Goal: Task Accomplishment & Management: Use online tool/utility

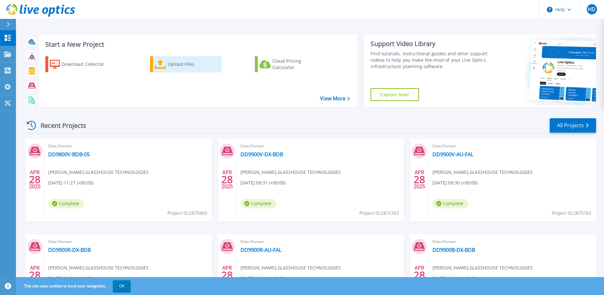
click at [186, 63] on div "Upload Files" at bounding box center [193, 64] width 51 height 13
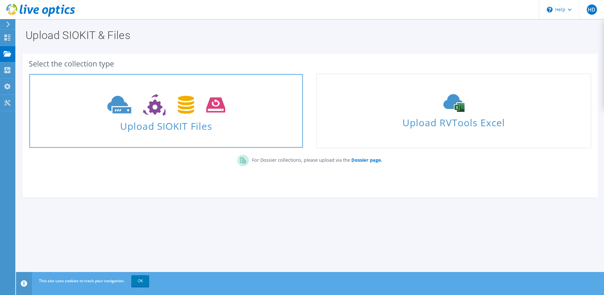
click at [166, 120] on span "Upload SIOKIT Files" at bounding box center [165, 124] width 273 height 14
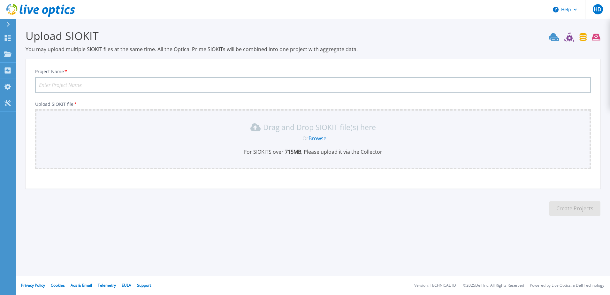
click at [81, 85] on input "Project Name *" at bounding box center [313, 85] width 556 height 16
type input "QIB"
click at [87, 126] on div "Drag and Drop SIOKIT file(s) here" at bounding box center [313, 127] width 548 height 10
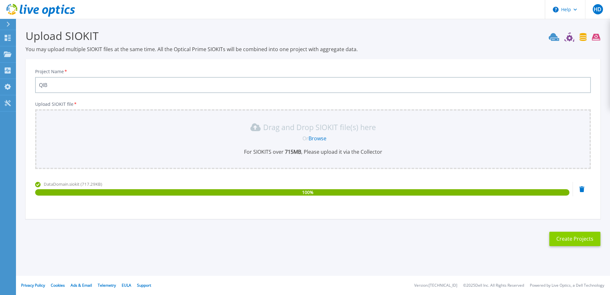
click at [588, 236] on button "Create Projects" at bounding box center [574, 238] width 51 height 14
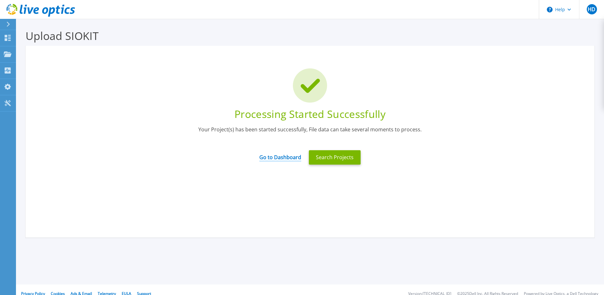
click at [280, 157] on link "Go to Dashboard" at bounding box center [280, 155] width 42 height 12
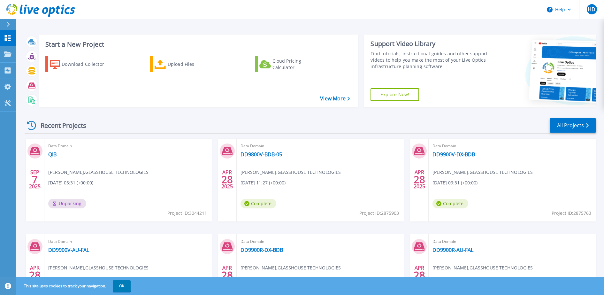
click at [44, 128] on div "Recent Projects" at bounding box center [60, 125] width 70 height 16
click at [5, 57] on icon at bounding box center [8, 53] width 8 height 5
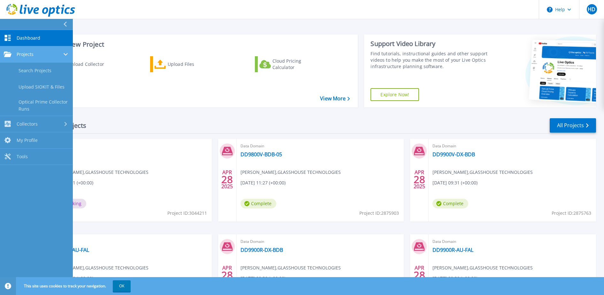
click at [20, 55] on span "Projects" at bounding box center [25, 54] width 17 height 6
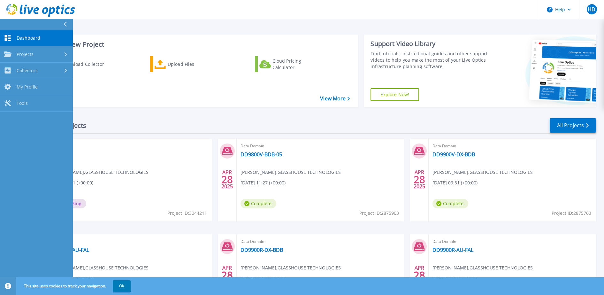
click at [30, 36] on span "Dashboard" at bounding box center [29, 38] width 24 height 6
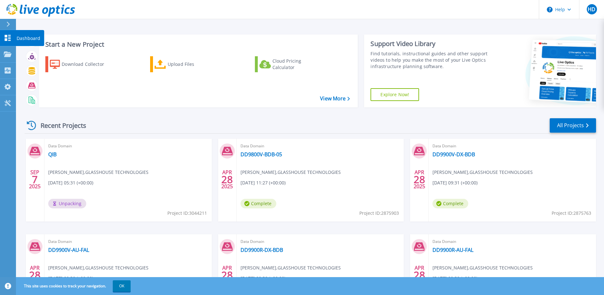
click at [23, 39] on p "Dashboard" at bounding box center [29, 38] width 24 height 17
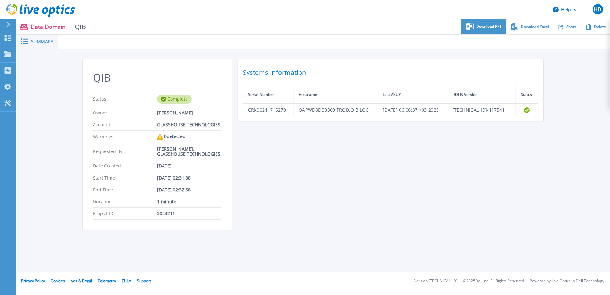
click at [485, 28] on span "Download PPT" at bounding box center [489, 27] width 26 height 4
drag, startPoint x: 506, startPoint y: 179, endPoint x: 507, endPoint y: 175, distance: 3.9
click at [506, 179] on div "QIB Status Complete Owner Hakan Dincel Account GLASSHOUSE TECHNOLOGIES Warnings…" at bounding box center [314, 148] width 462 height 178
click at [536, 30] on div "Download Excel" at bounding box center [529, 26] width 47 height 15
